Goal: Task Accomplishment & Management: Manage account settings

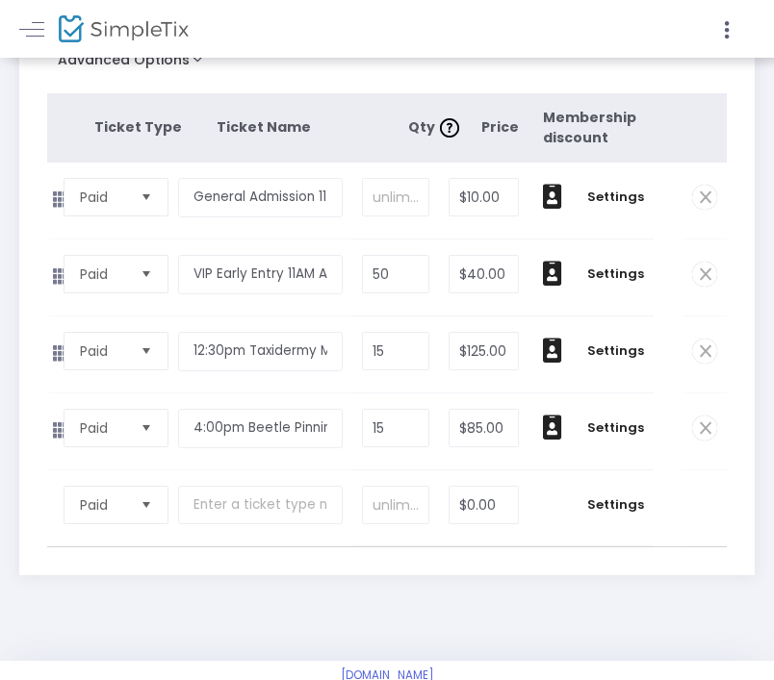
scroll to position [383, 0]
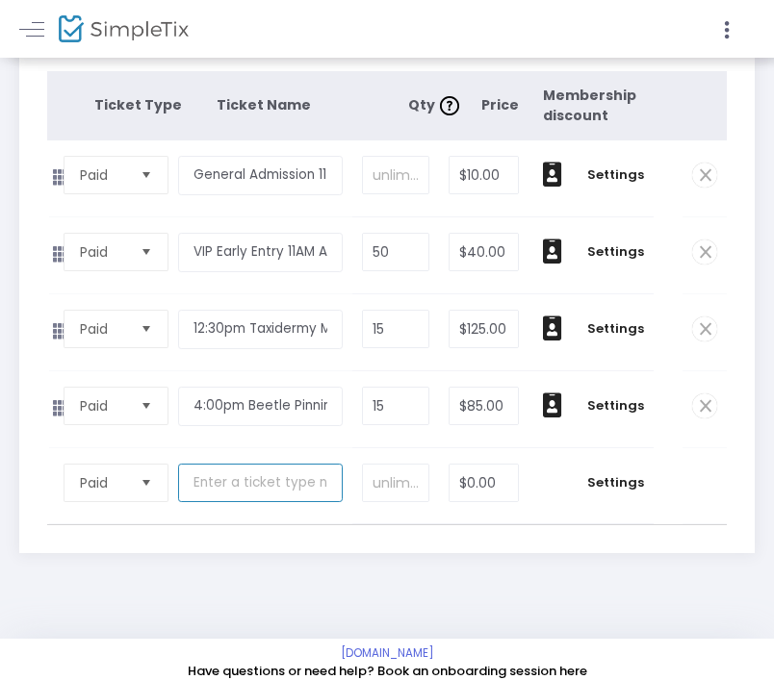
click at [214, 500] on input "text" at bounding box center [260, 483] width 164 height 39
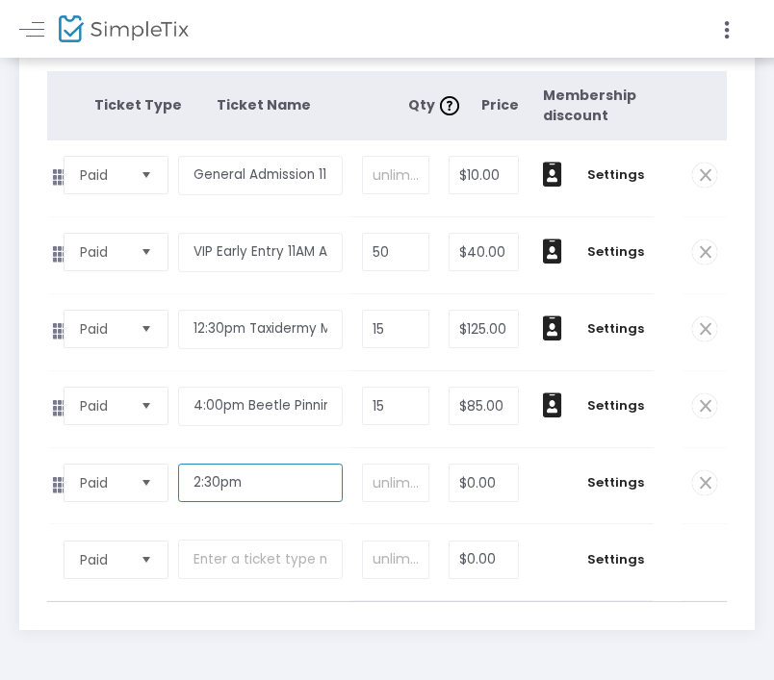
type input "2:30pm"
click at [407, 501] on input at bounding box center [396, 483] width 66 height 37
type input "15"
click at [485, 501] on input "0" at bounding box center [483, 483] width 68 height 37
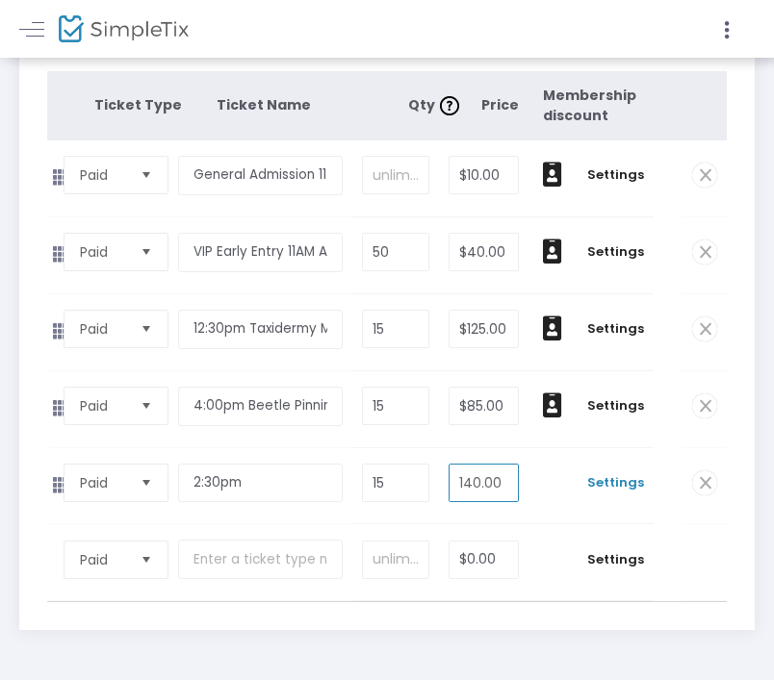
type input "$140.00"
click at [616, 493] on span "Settings" at bounding box center [616, 482] width 58 height 19
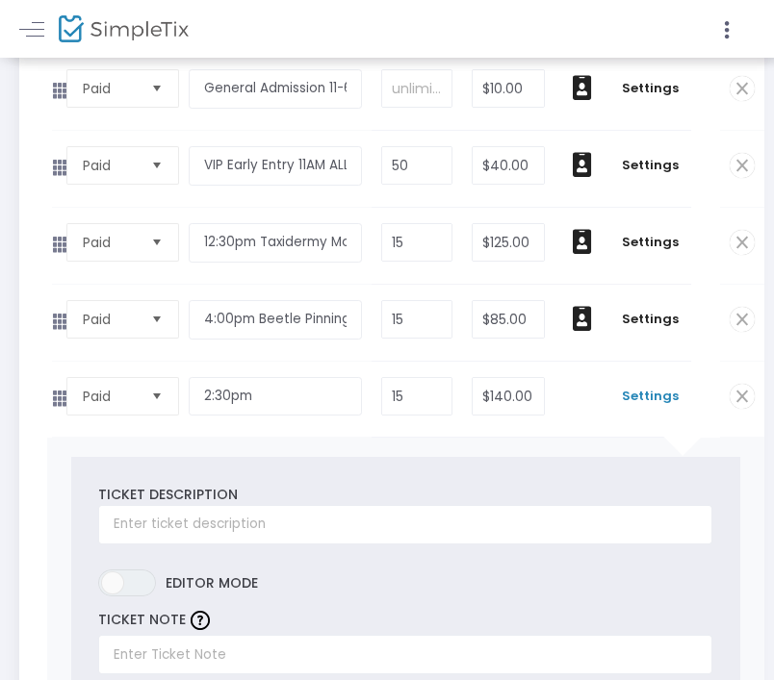
scroll to position [479, 0]
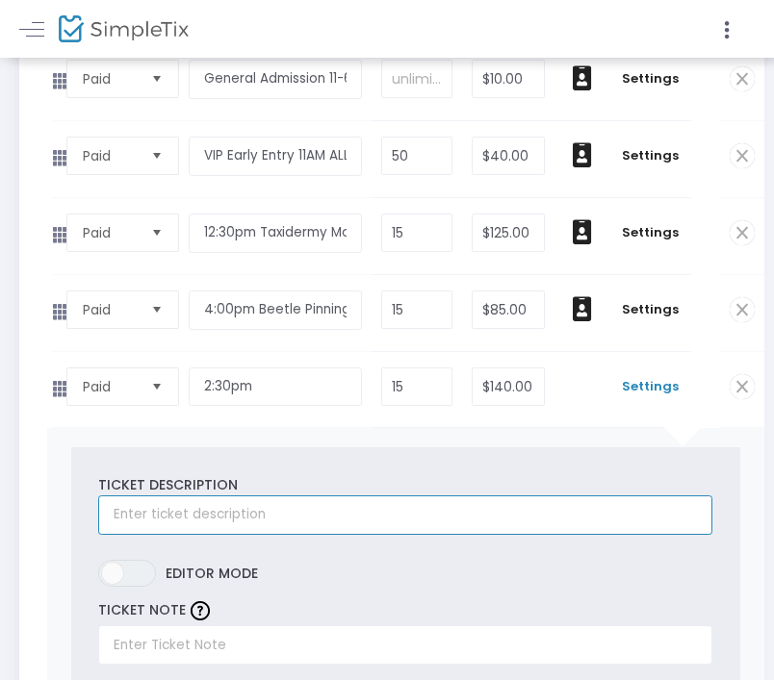
click at [290, 529] on input "text" at bounding box center [405, 515] width 614 height 39
paste input "2:30PM Madagascan Comet Moth Class Ticket-beginner friendly class includes 11x1…"
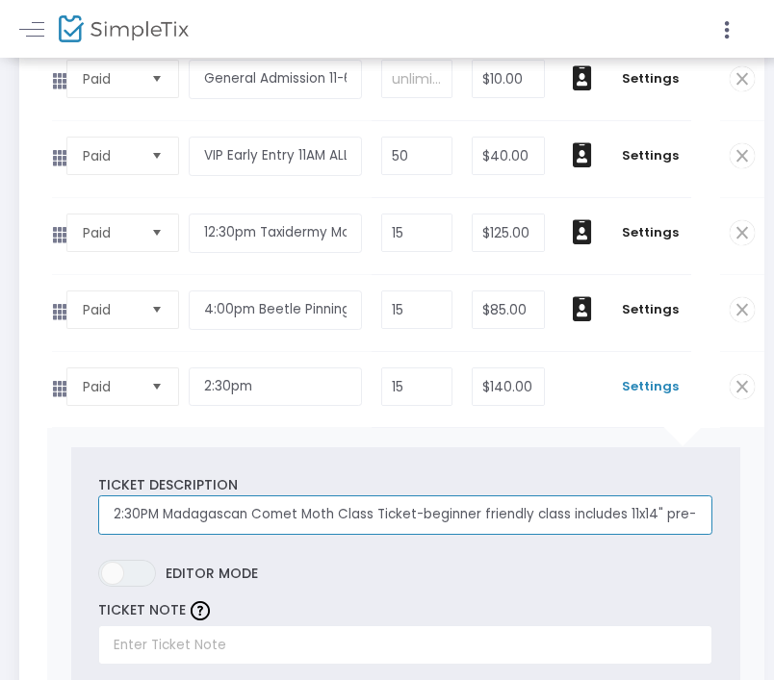
type input "2:30PM Madagascan Comet Moth Class Ticket-beginner friendly class includes 11x1…"
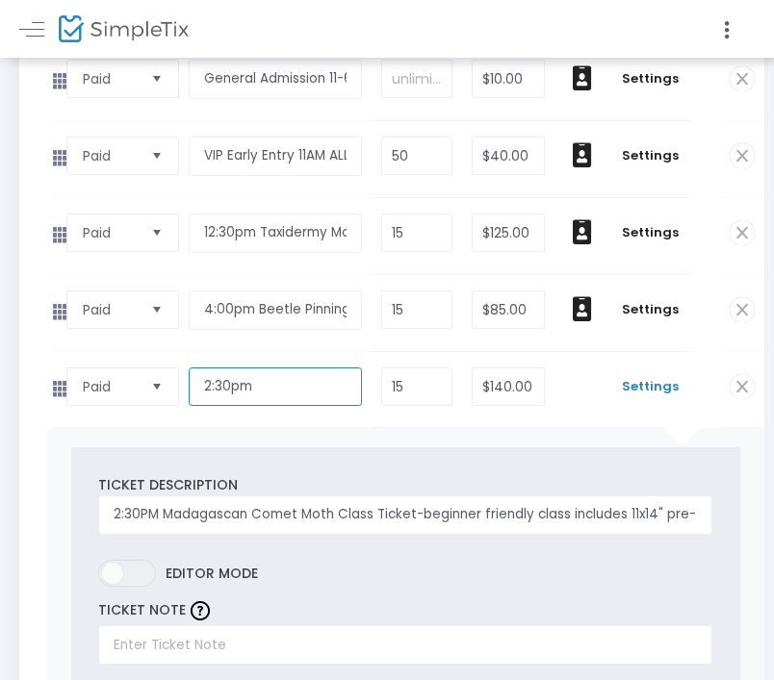
click at [294, 401] on input "2:30pm" at bounding box center [275, 387] width 173 height 39
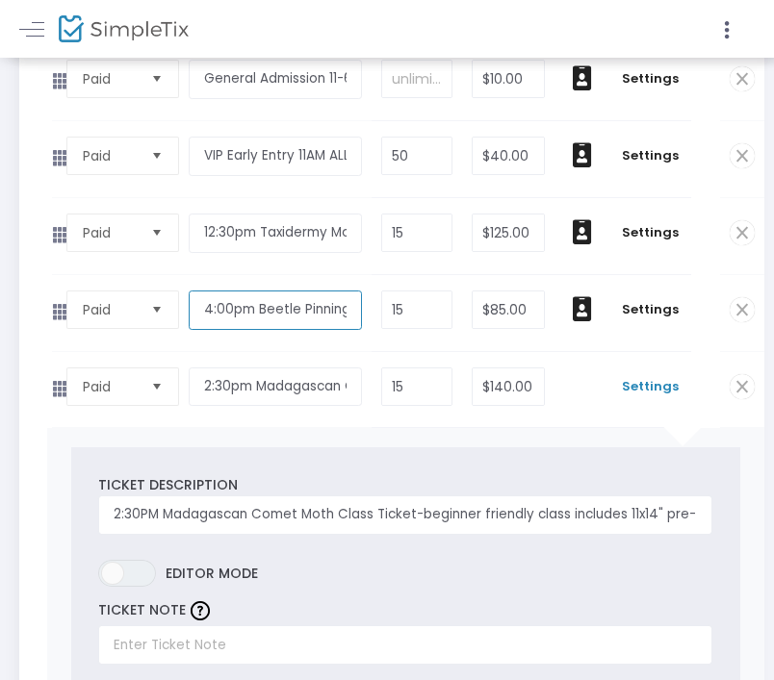
click at [316, 325] on input "4:00pm Beetle Pinning Workshop" at bounding box center [275, 310] width 173 height 39
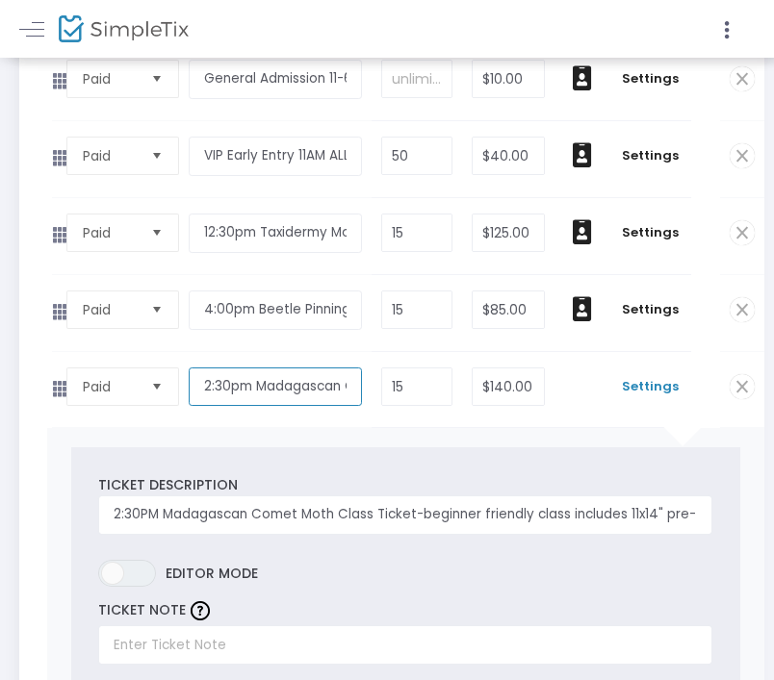
click at [345, 406] on input "2:30pm Madagascan Comet Moth" at bounding box center [275, 387] width 173 height 39
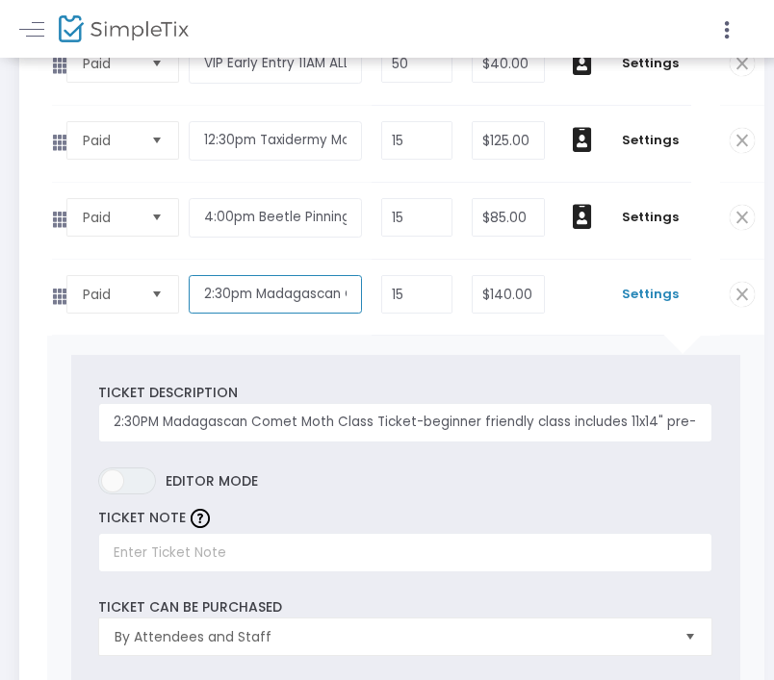
scroll to position [609, 0]
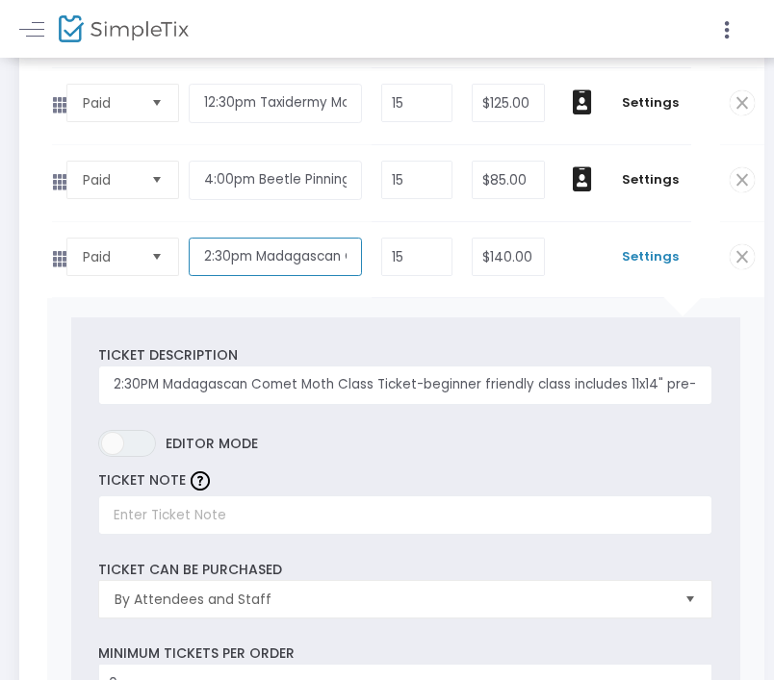
type input "2:30pm Madagascan Comet Moth Pinning Workshop"
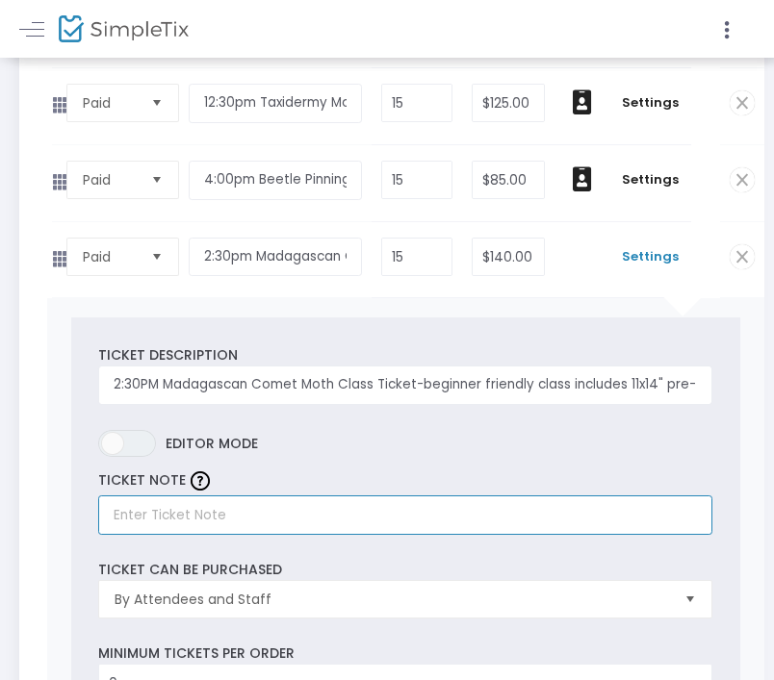
click at [265, 535] on input "text" at bounding box center [405, 515] width 614 height 39
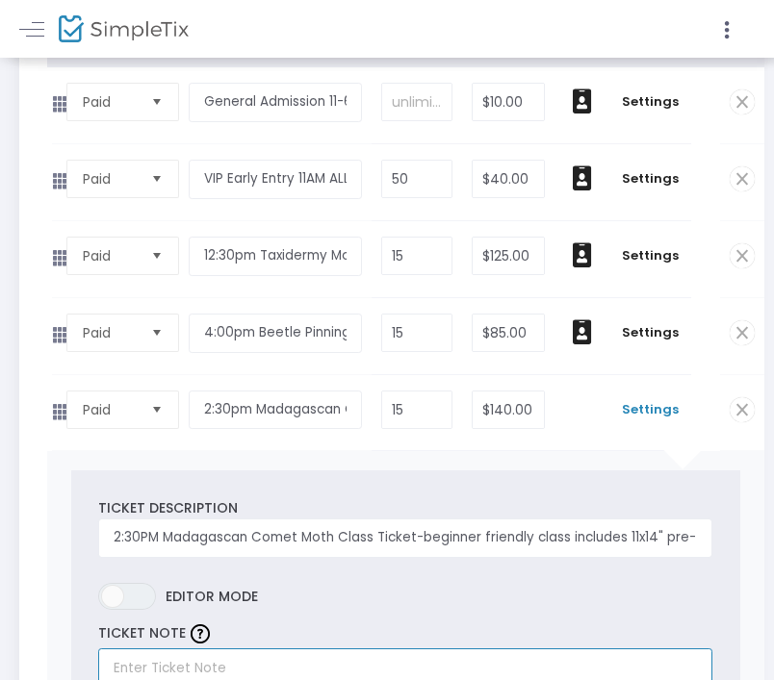
scroll to position [480, 0]
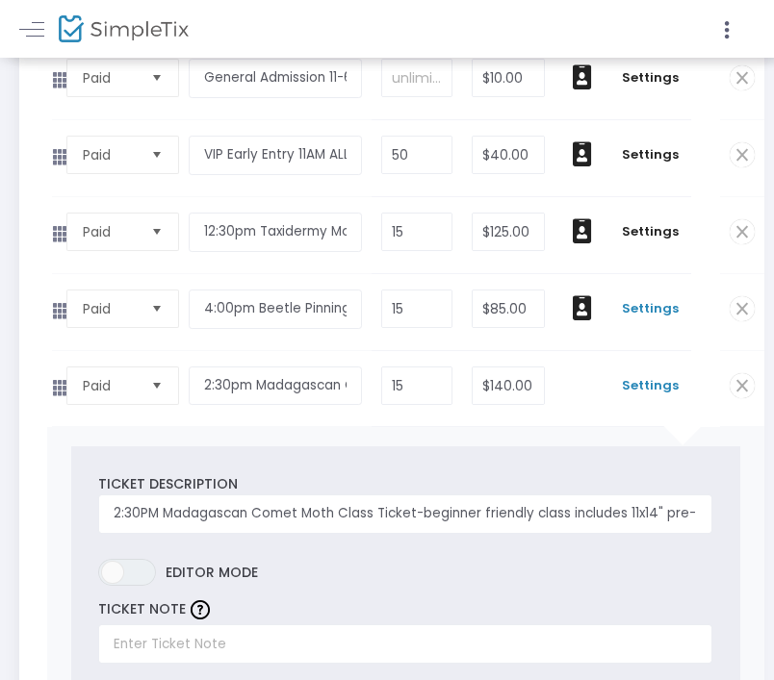
click at [657, 317] on span "Settings" at bounding box center [651, 308] width 62 height 19
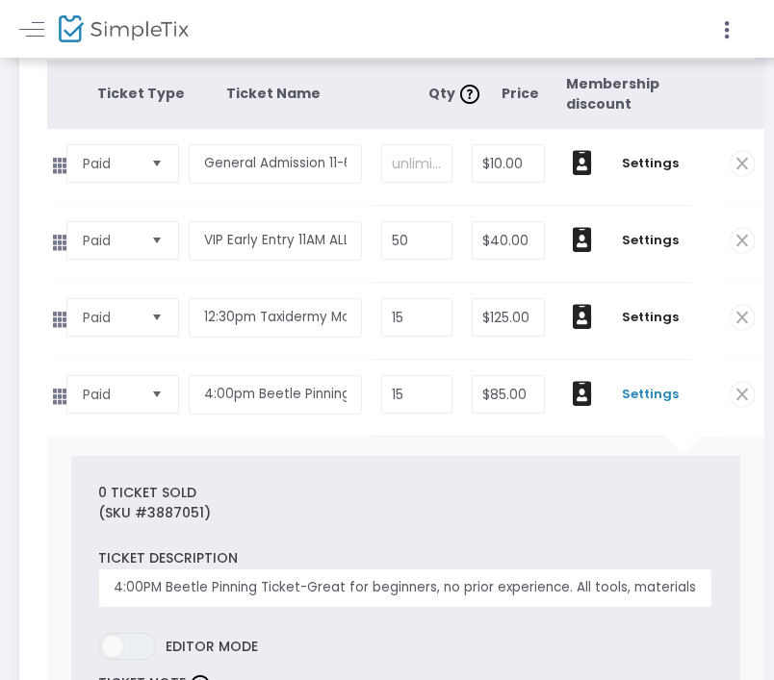
scroll to position [396, 0]
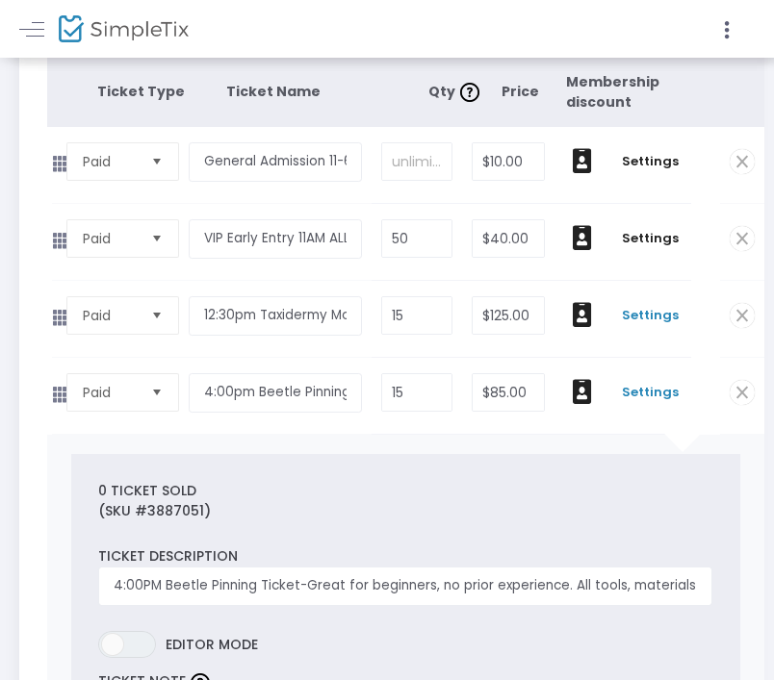
click at [656, 325] on span "Settings" at bounding box center [651, 315] width 62 height 19
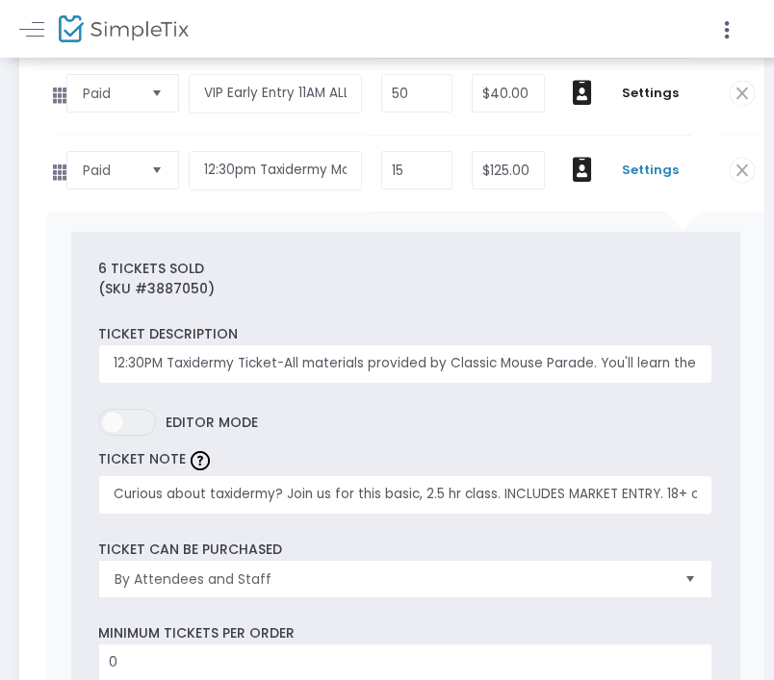
scroll to position [544, 0]
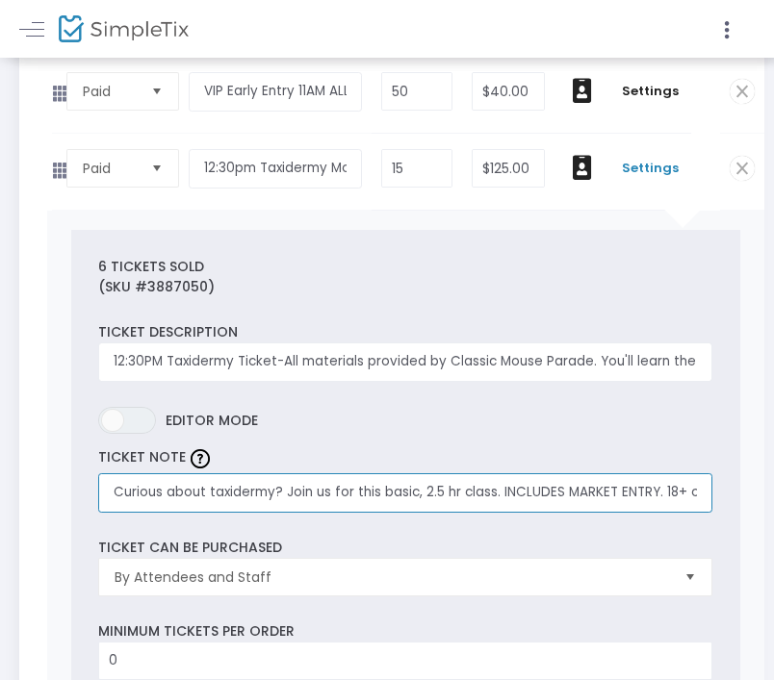
drag, startPoint x: 424, startPoint y: 505, endPoint x: 745, endPoint y: 507, distance: 320.4
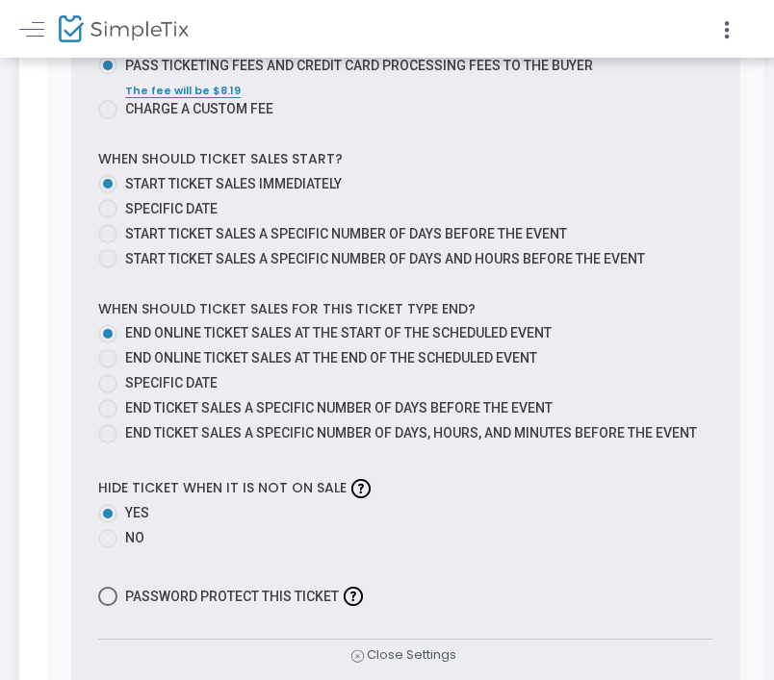
scroll to position [4001, 0]
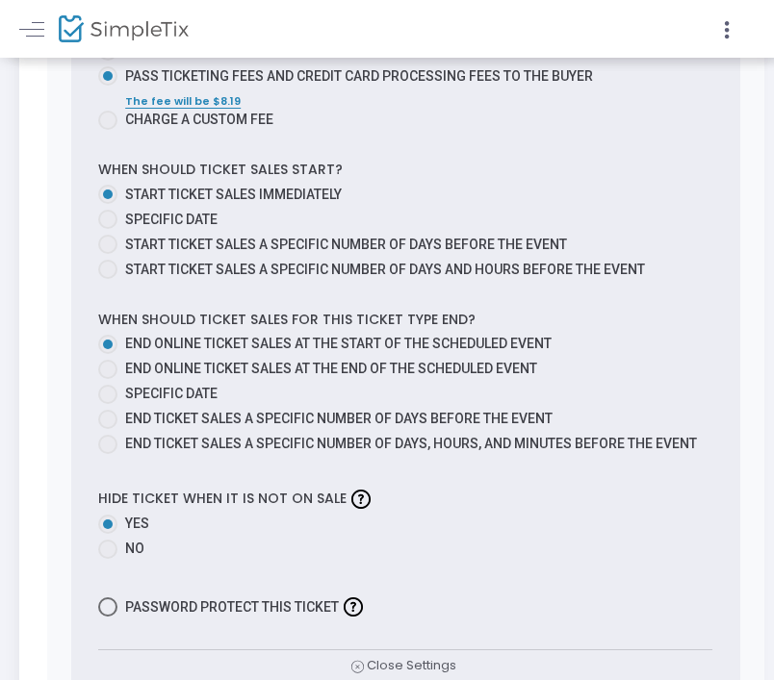
click at [109, 388] on span at bounding box center [107, 394] width 19 height 19
click at [108, 404] on input "Specific Date" at bounding box center [107, 404] width 1 height 1
radio input "true"
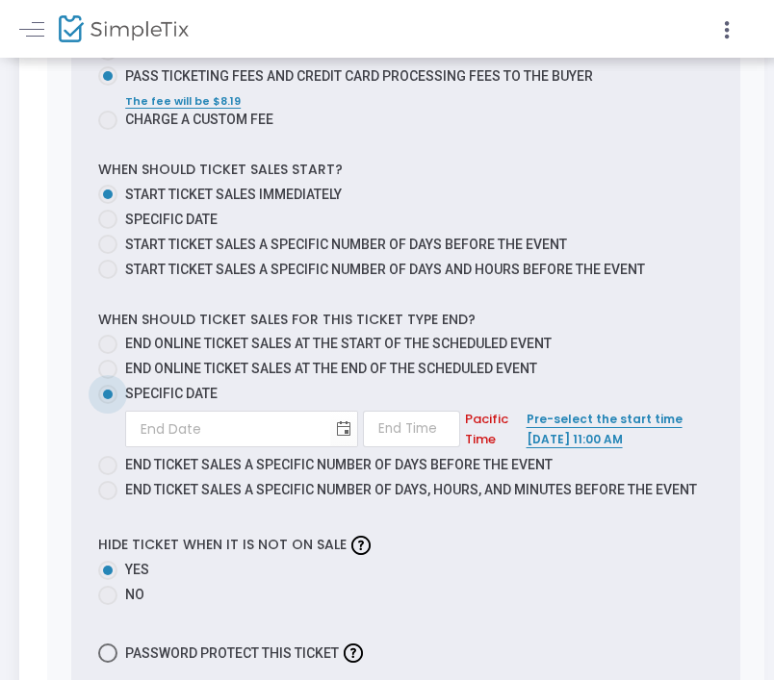
click at [557, 421] on div "Pre-select the start time [DATE] 11:00 AM" at bounding box center [619, 429] width 187 height 40
click at [568, 413] on span "Pre-select the start time [DATE] 11:00 AM" at bounding box center [604, 429] width 156 height 37
type input "11:00 AM"
type input "[DATE]"
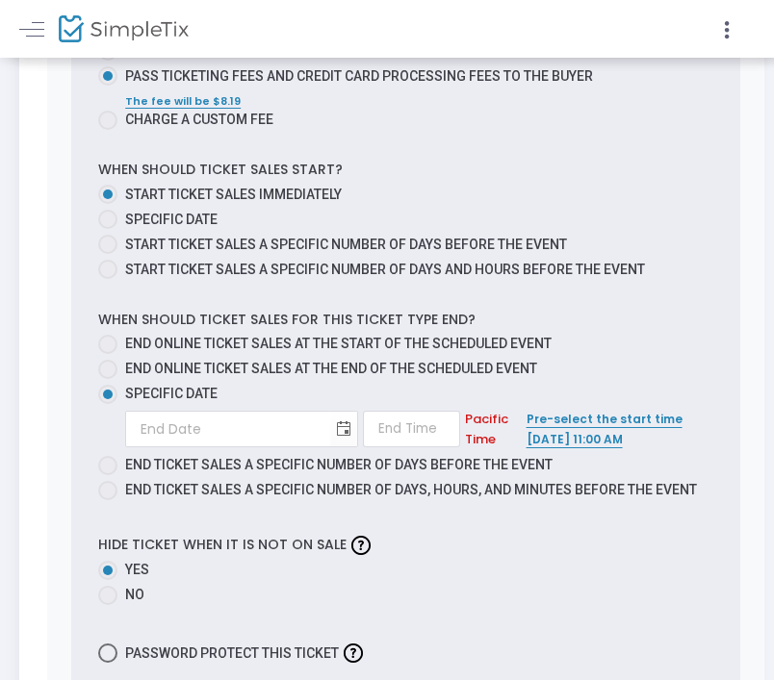
type input "11:00 AM"
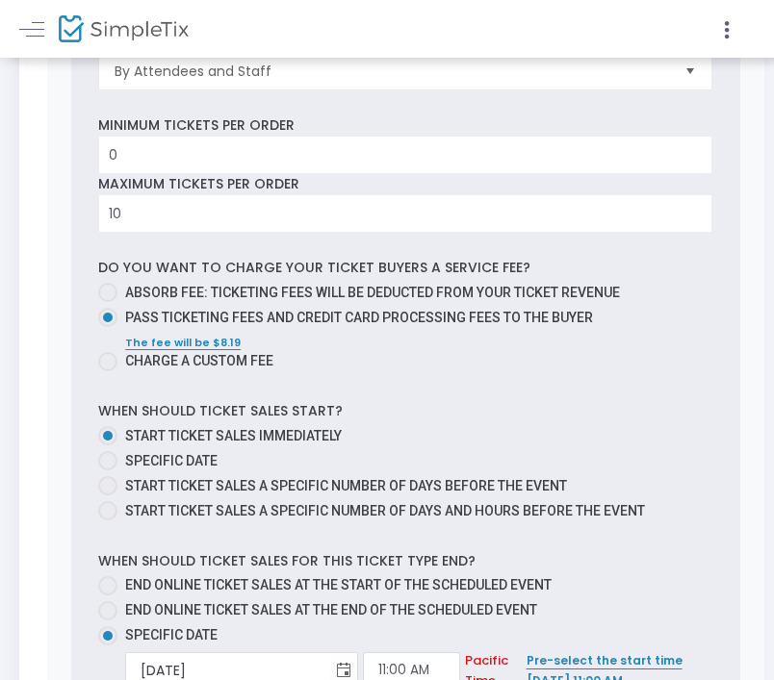
scroll to position [3720, 0]
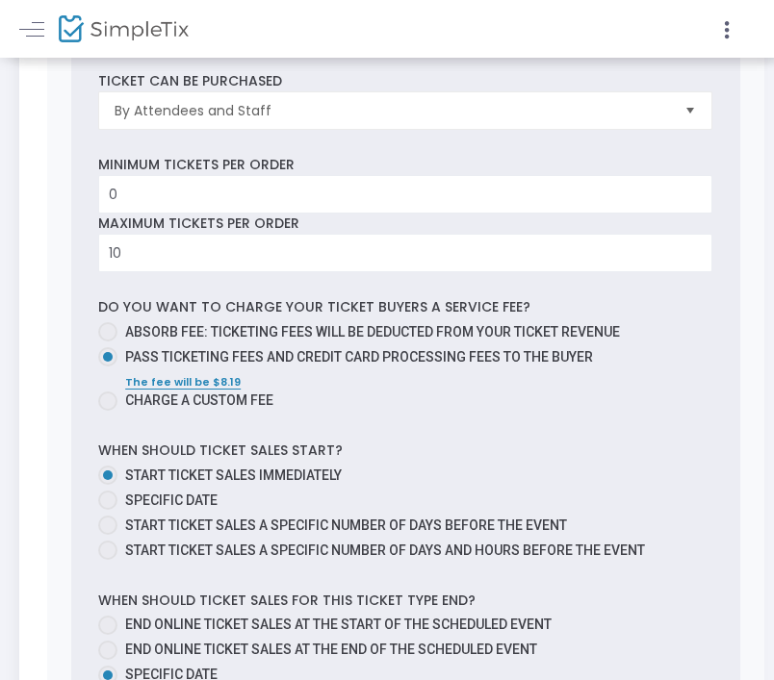
click at [109, 335] on span at bounding box center [107, 331] width 19 height 19
click at [108, 342] on input "Absorb fee: Ticketing fees will be deducted from your ticket revenue" at bounding box center [107, 342] width 1 height 1
radio input "true"
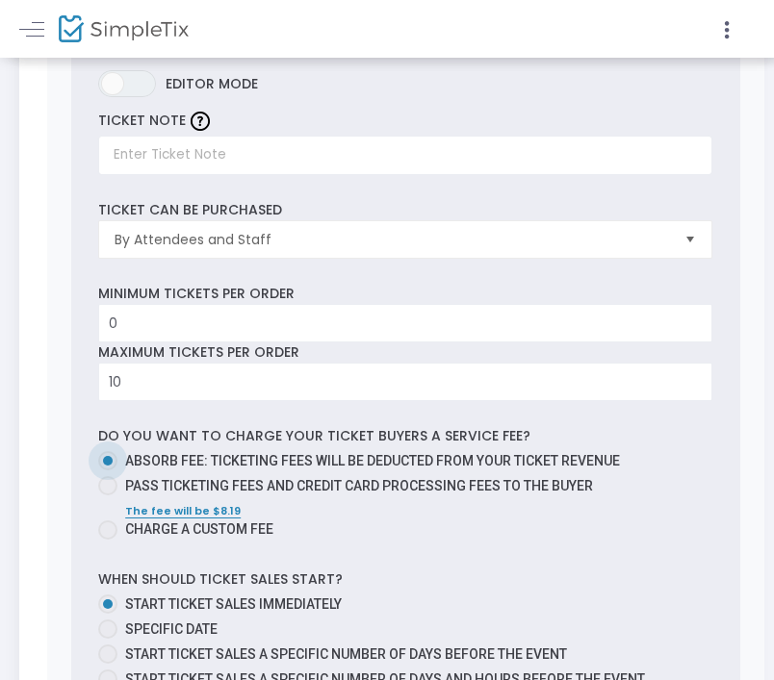
scroll to position [3564, 0]
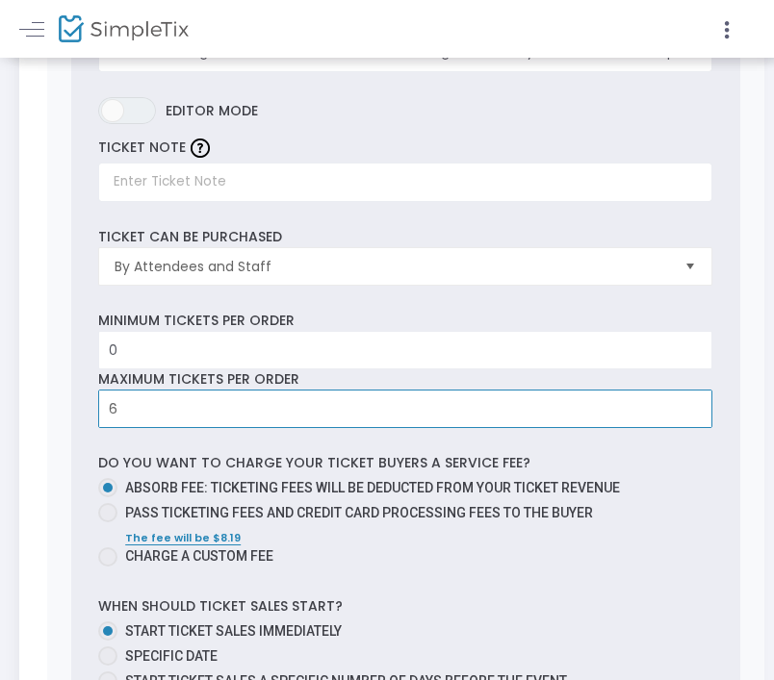
type input "6"
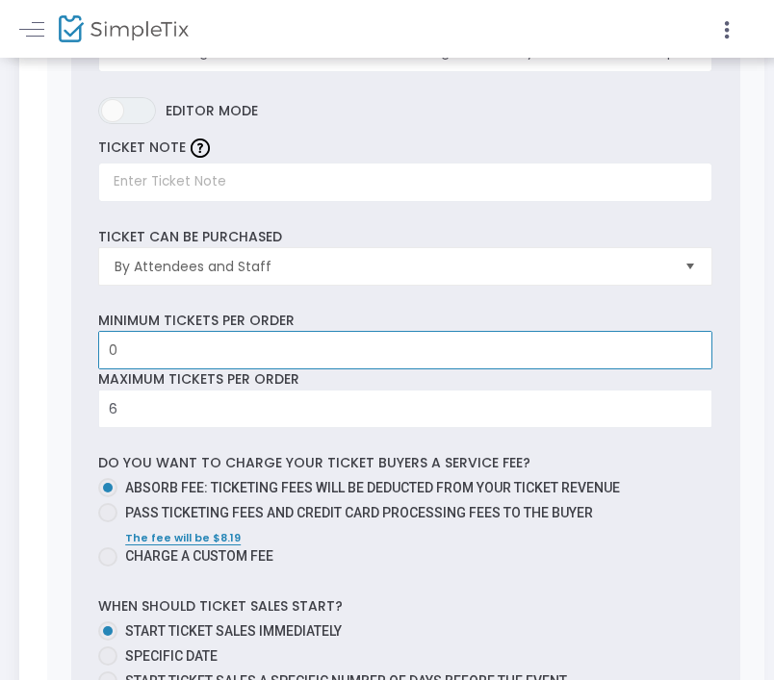
drag, startPoint x: 140, startPoint y: 349, endPoint x: 126, endPoint y: 348, distance: 13.5
click at [126, 349] on input "0" at bounding box center [405, 350] width 612 height 37
drag, startPoint x: 126, startPoint y: 348, endPoint x: 95, endPoint y: 348, distance: 30.8
click at [95, 348] on div "Minimum tickets per order 0 Value should be between 0 to 1000.." at bounding box center [405, 340] width 633 height 59
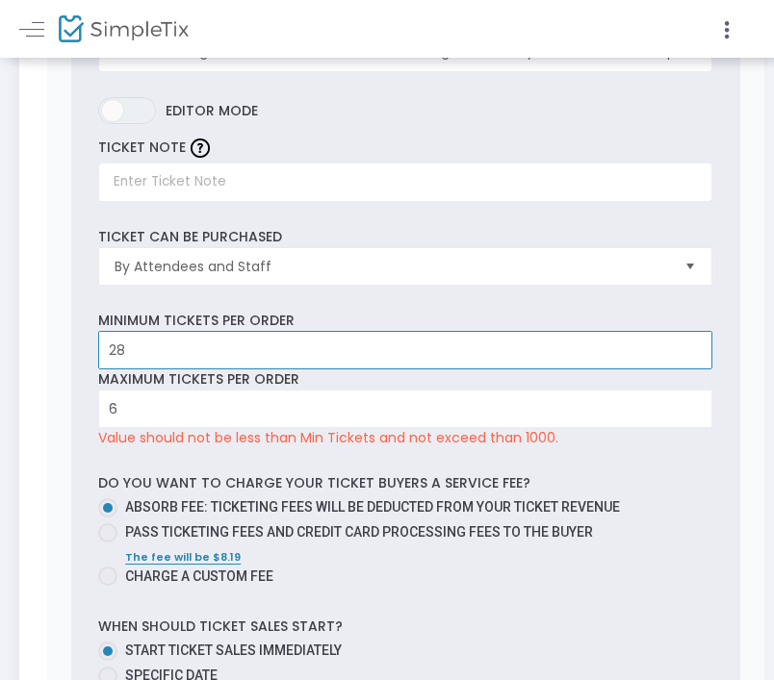
type input "29"
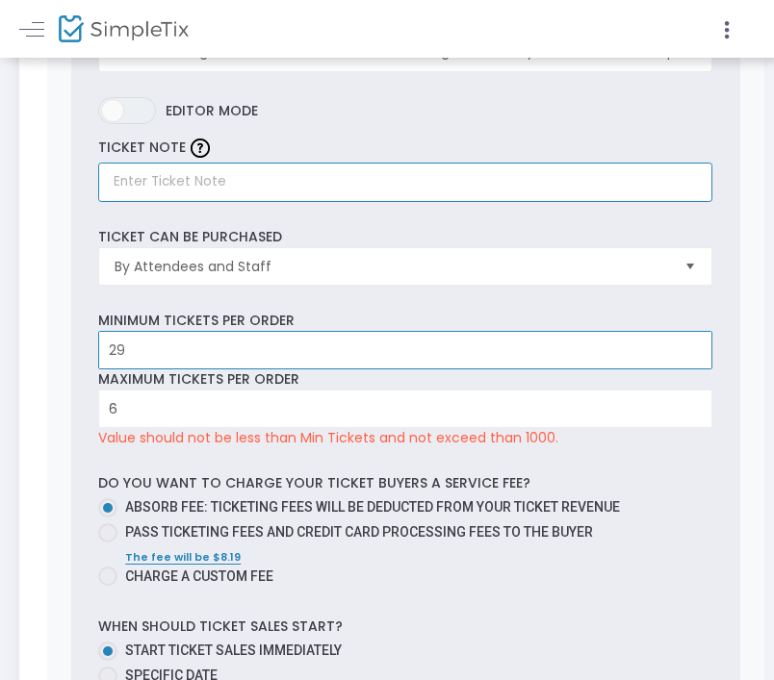
type input "29"
click at [165, 187] on input "text" at bounding box center [405, 182] width 614 height 39
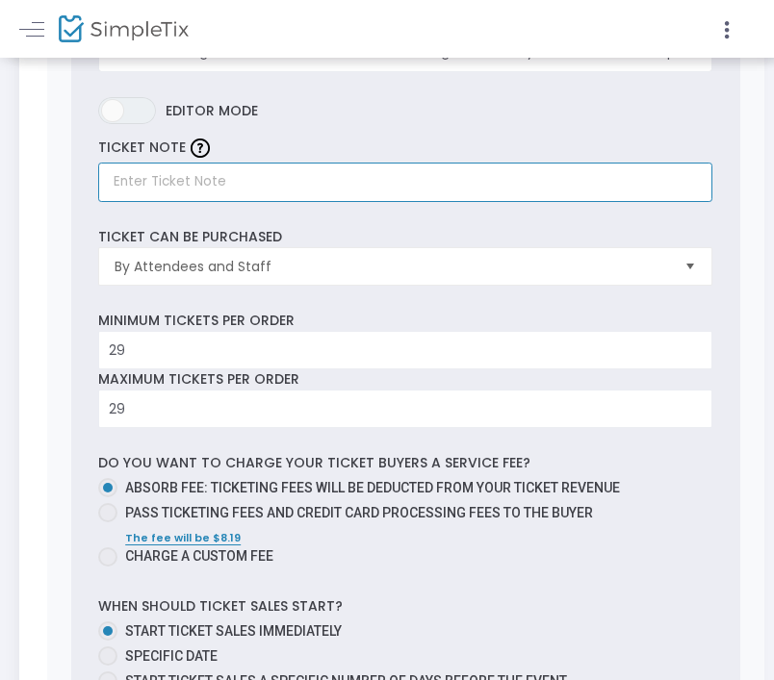
paste input "2.5 hr class. INCLUDES MARKET ENTRY. 18+ or w/adult consent."
click at [120, 183] on input "2.5 hr class. INCLUDES MARKET ENTRY. 18+ or w/adult consent." at bounding box center [405, 182] width 614 height 39
click at [360, 186] on input "1.5 hr class. INCLUDES MARKET ENTRY. 18+ or w/adult consent." at bounding box center [405, 182] width 614 height 39
click at [531, 190] on input "1.5 hr class. INCLUDES MARKET ENTRY. 12+ or w/adult consent." at bounding box center [405, 182] width 614 height 39
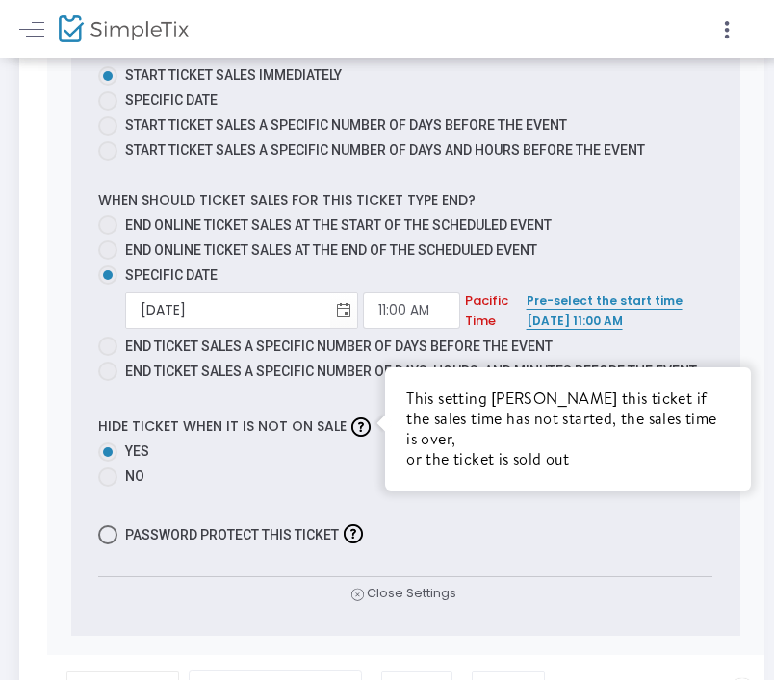
scroll to position [2790, 0]
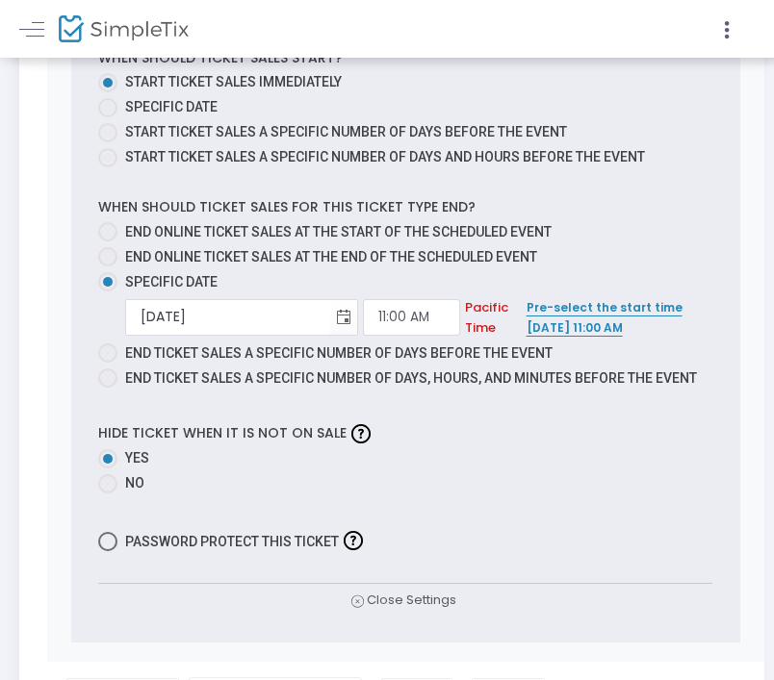
type input "1.5 hr class. INCLUDES MARKET ENTRY. 12+ or w/adult consent. ALL SALES FINAL NO…"
click at [552, 318] on span "Pre-select the start time [DATE] 11:00 AM" at bounding box center [604, 317] width 156 height 37
type input "[DATE]"
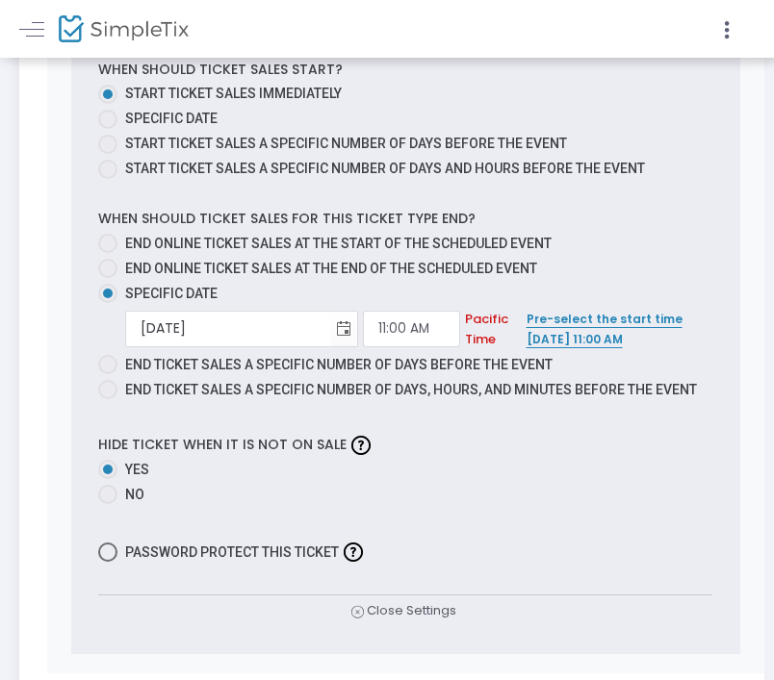
scroll to position [1379, 0]
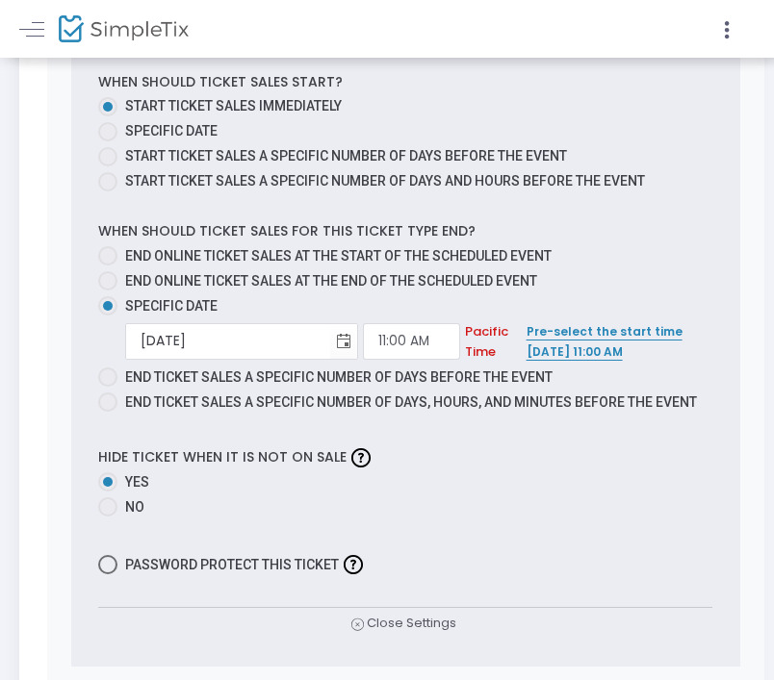
click at [550, 341] on span "Pre-select the start time [DATE] 11:00 AM" at bounding box center [604, 341] width 156 height 37
type input "[DATE]"
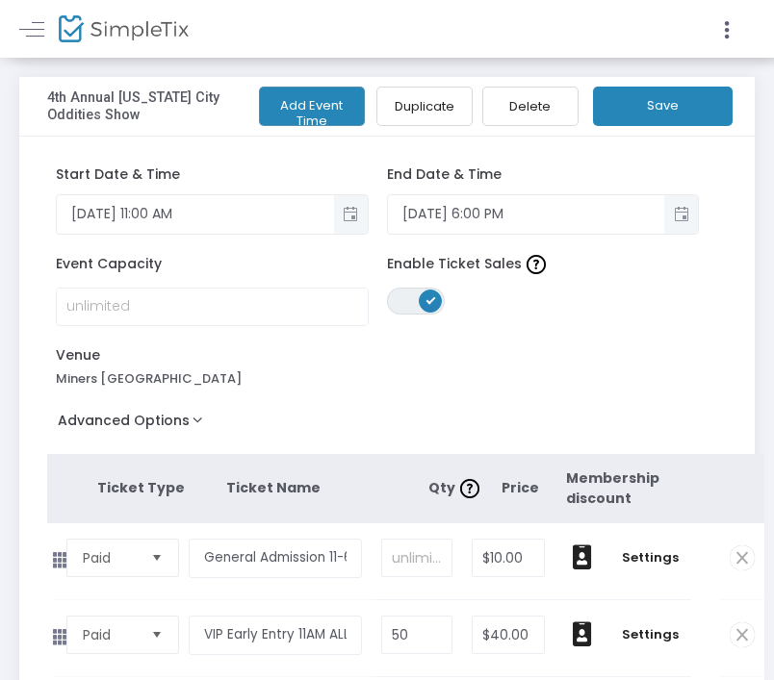
scroll to position [0, 0]
click at [661, 103] on button "Save" at bounding box center [663, 106] width 140 height 39
